Goal: Transaction & Acquisition: Purchase product/service

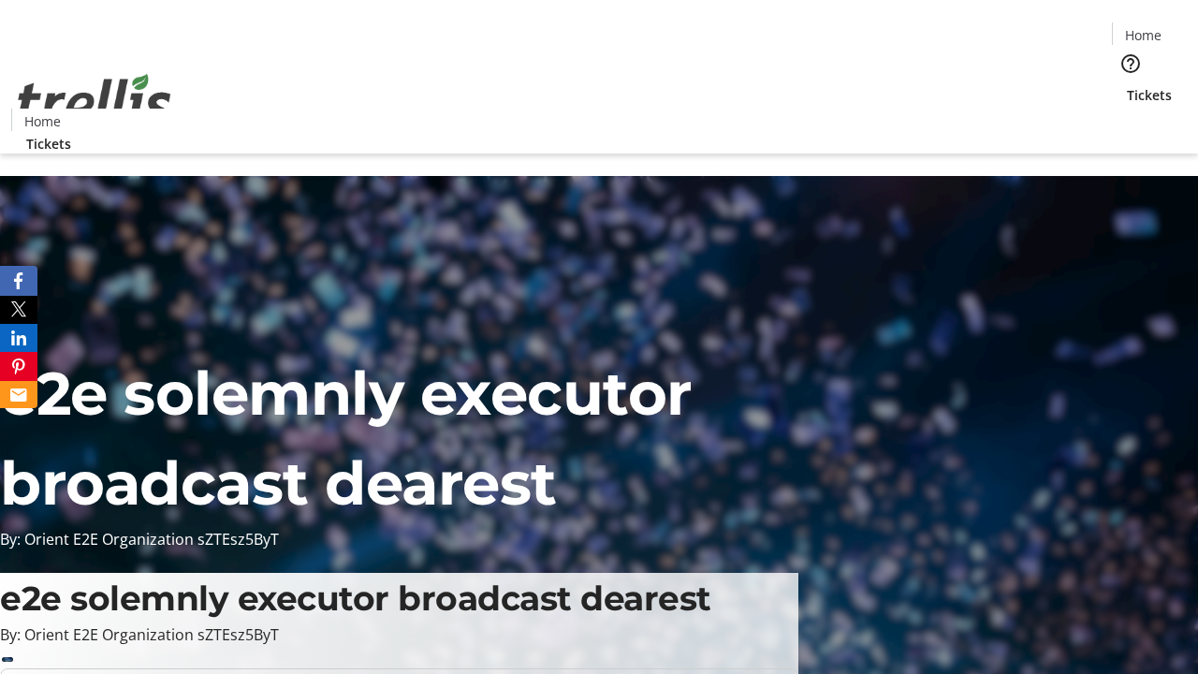
click at [1127, 85] on span "Tickets" at bounding box center [1149, 95] width 45 height 20
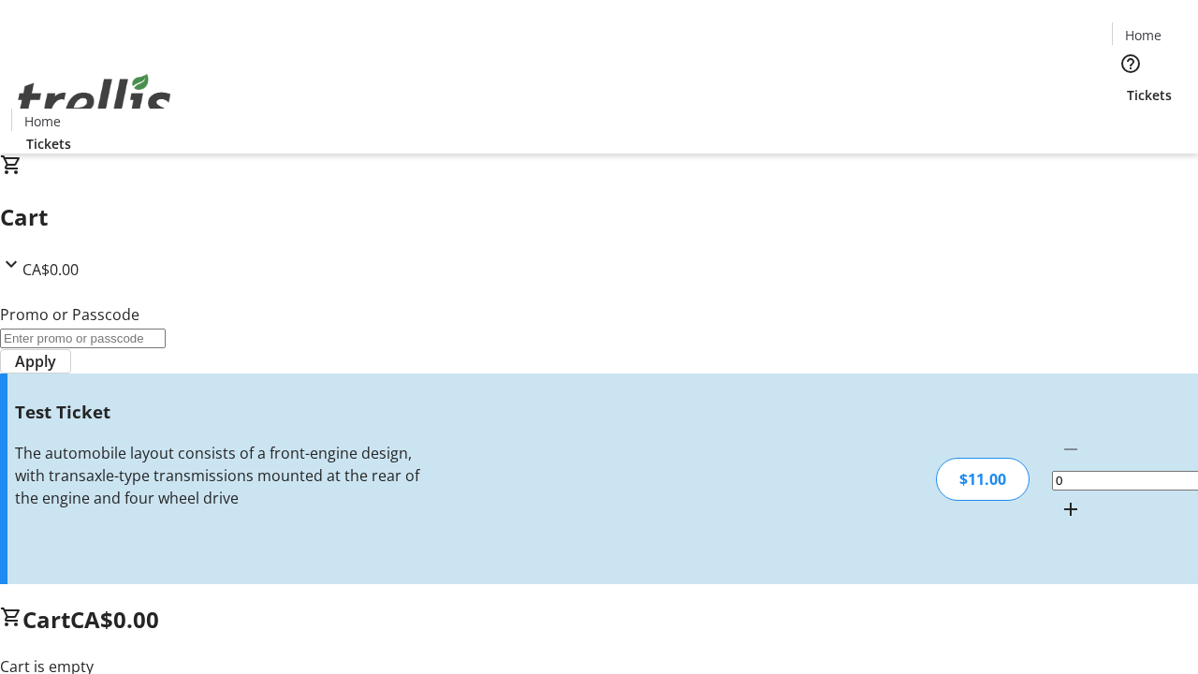
click at [1060, 498] on mat-icon "Increment by one" at bounding box center [1071, 509] width 22 height 22
type input "1"
type input "UNLOCK"
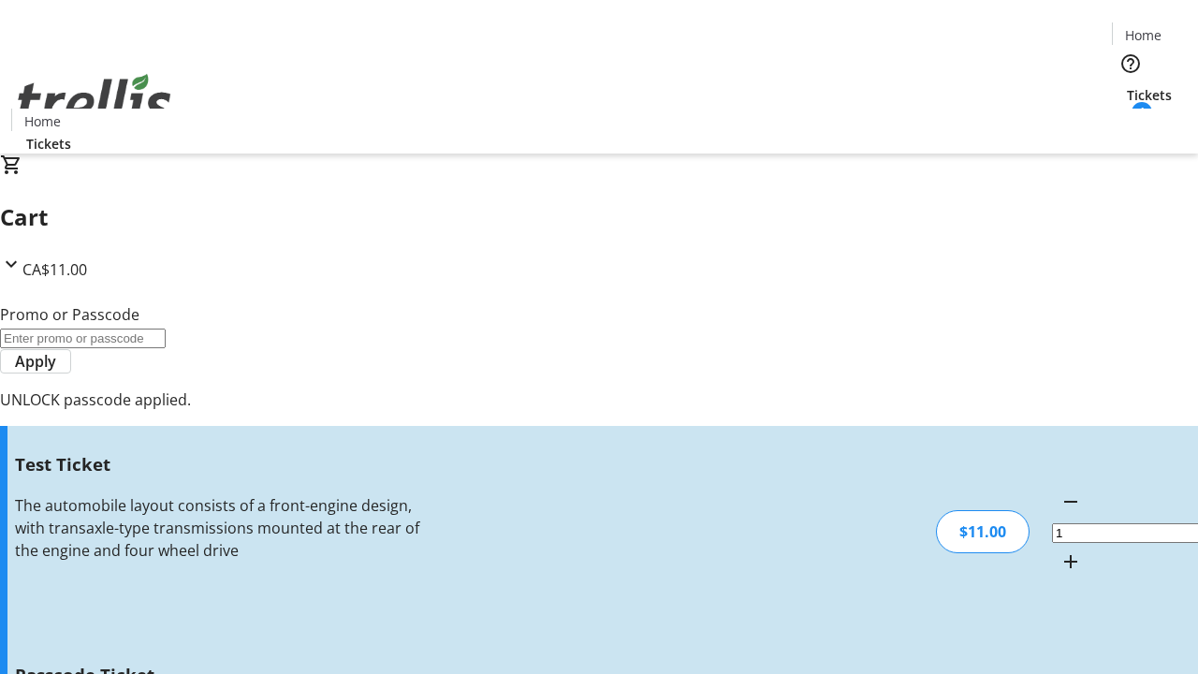
type input "5"
